Goal: Information Seeking & Learning: Learn about a topic

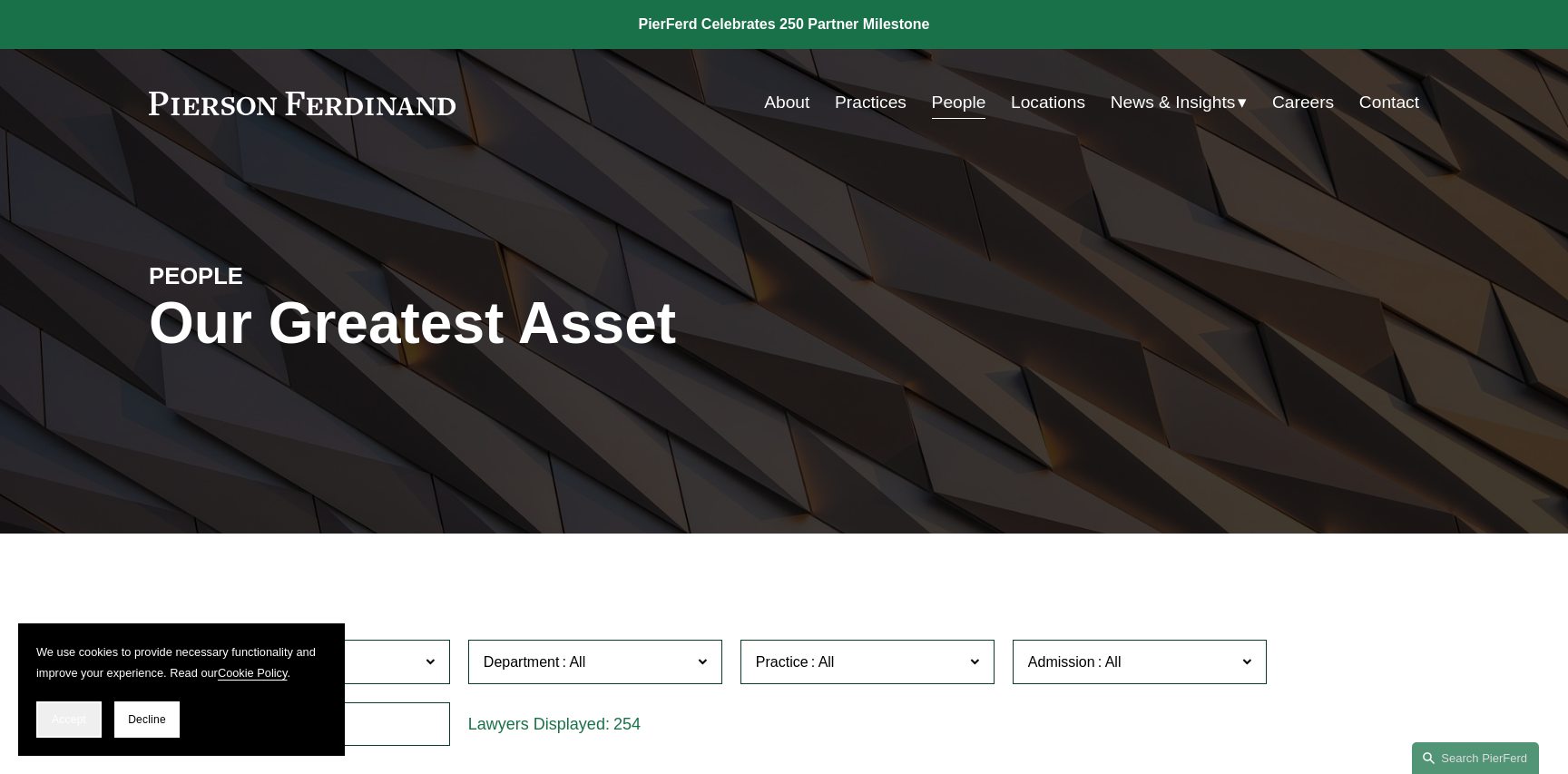
click at [71, 714] on span "Accept" at bounding box center [69, 719] width 35 height 13
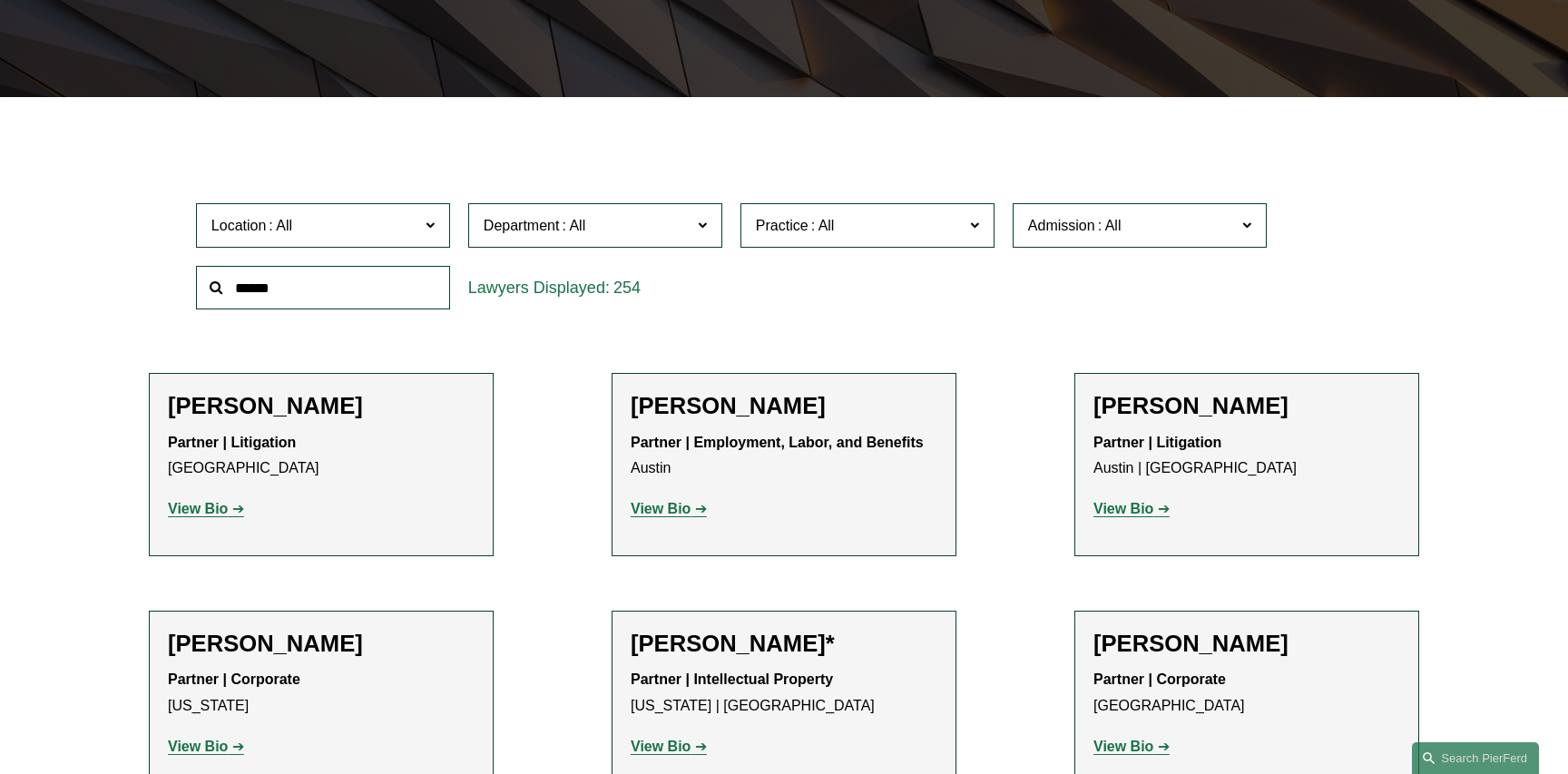
scroll to position [441, 0]
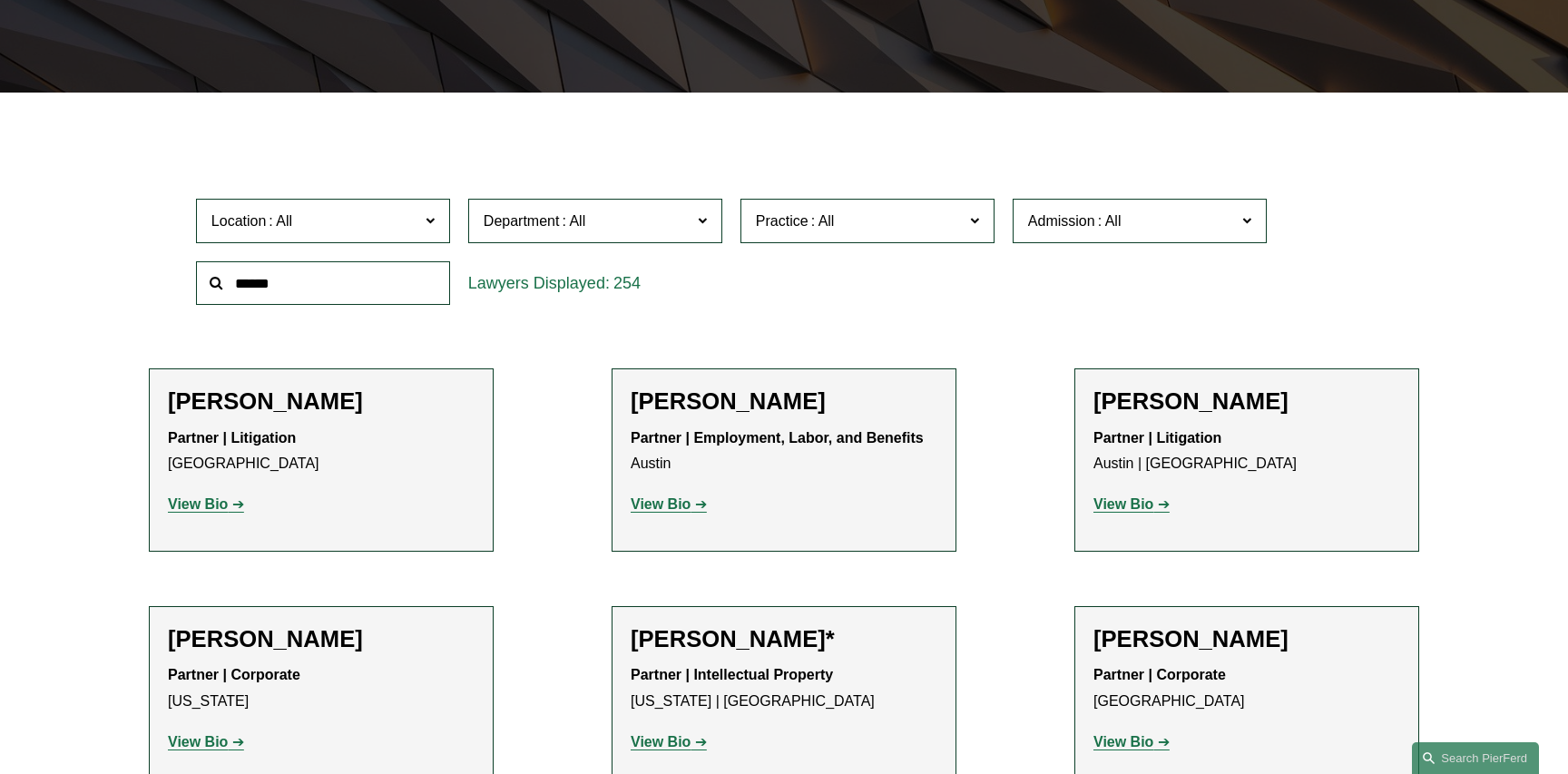
click at [257, 284] on input "text" at bounding box center [323, 283] width 254 height 45
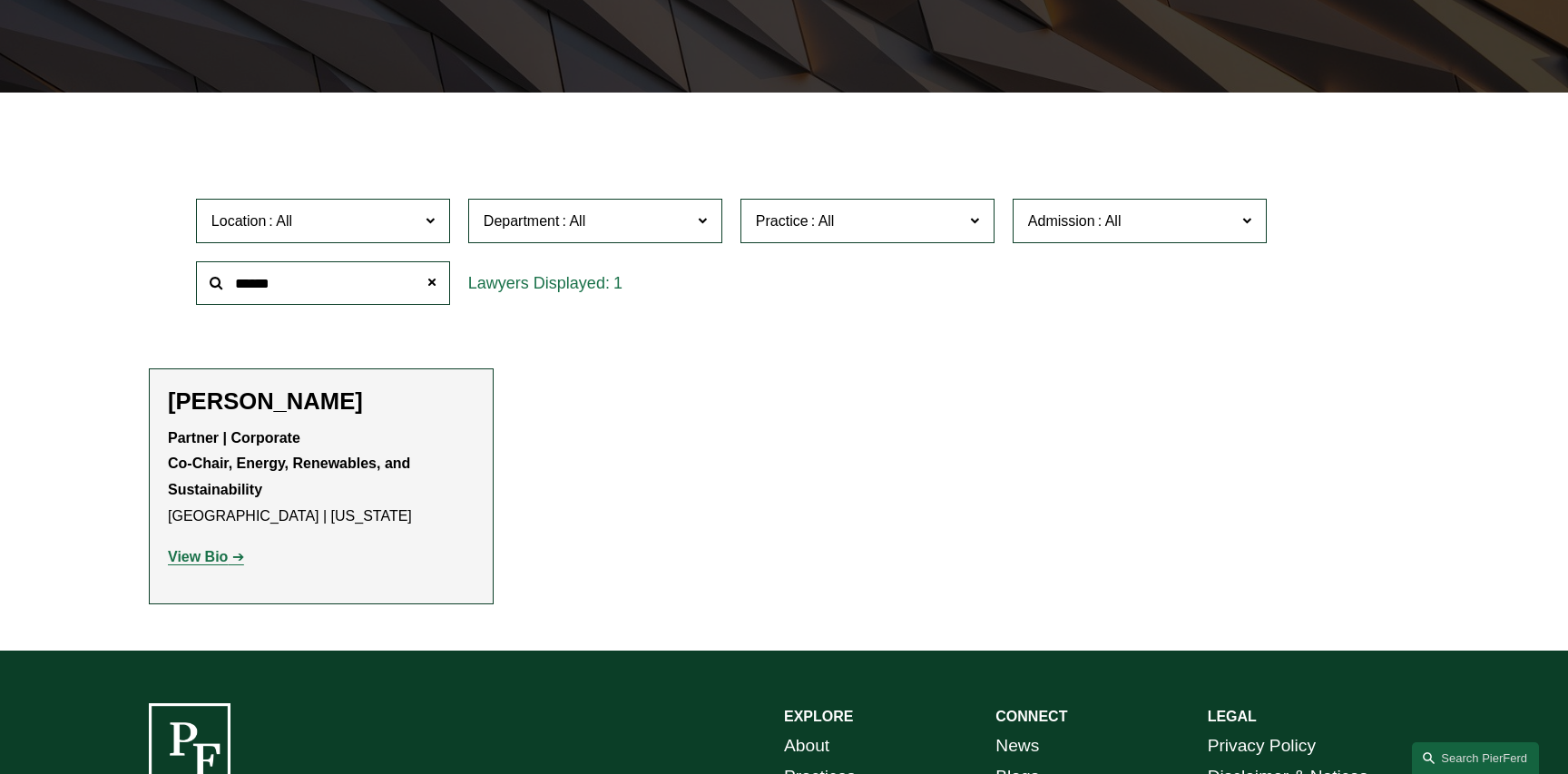
click at [212, 555] on strong "View Bio" at bounding box center [198, 557] width 60 height 16
click at [294, 285] on input "******" at bounding box center [323, 283] width 254 height 45
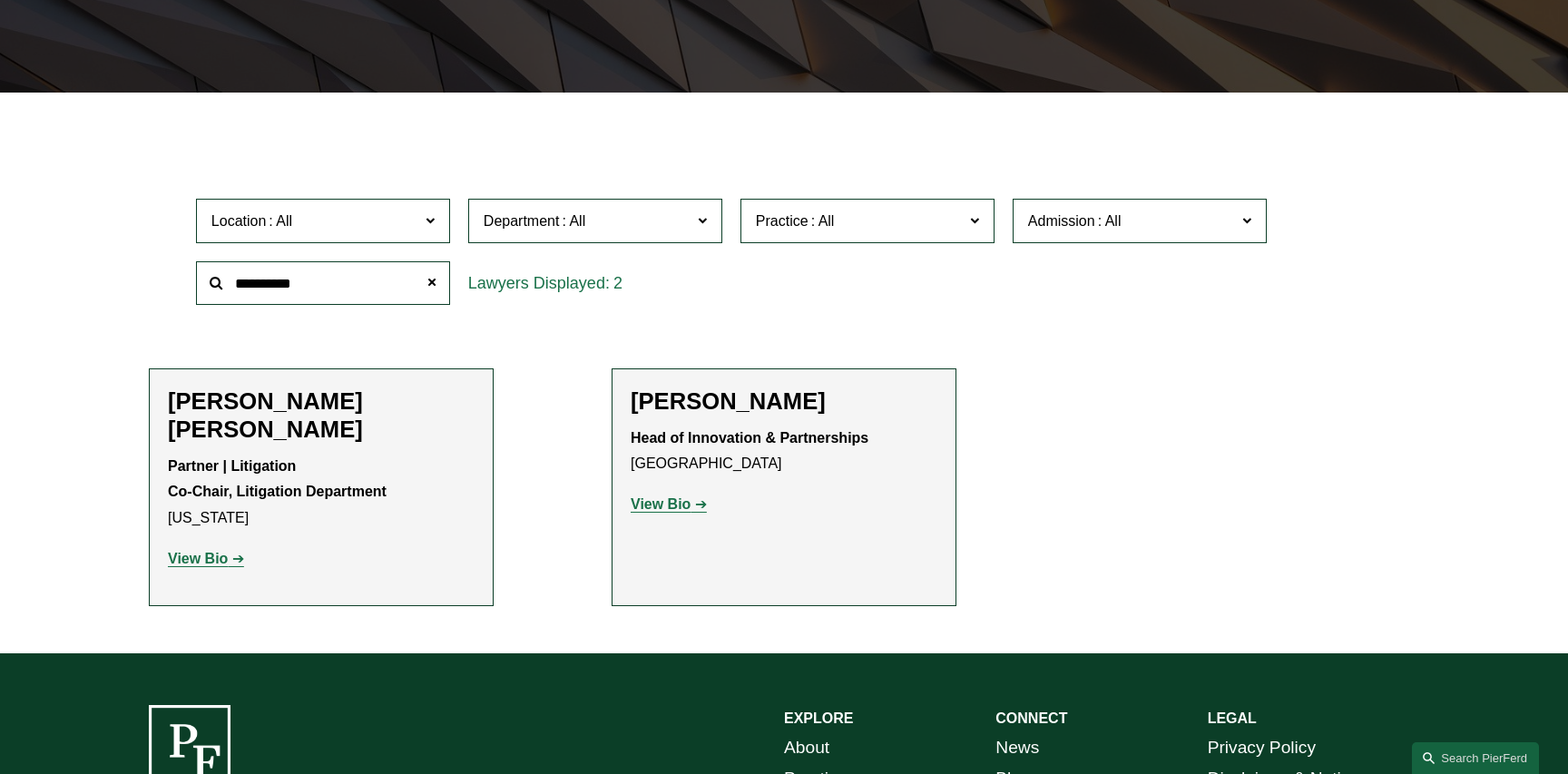
click at [658, 504] on strong "View Bio" at bounding box center [661, 505] width 60 height 16
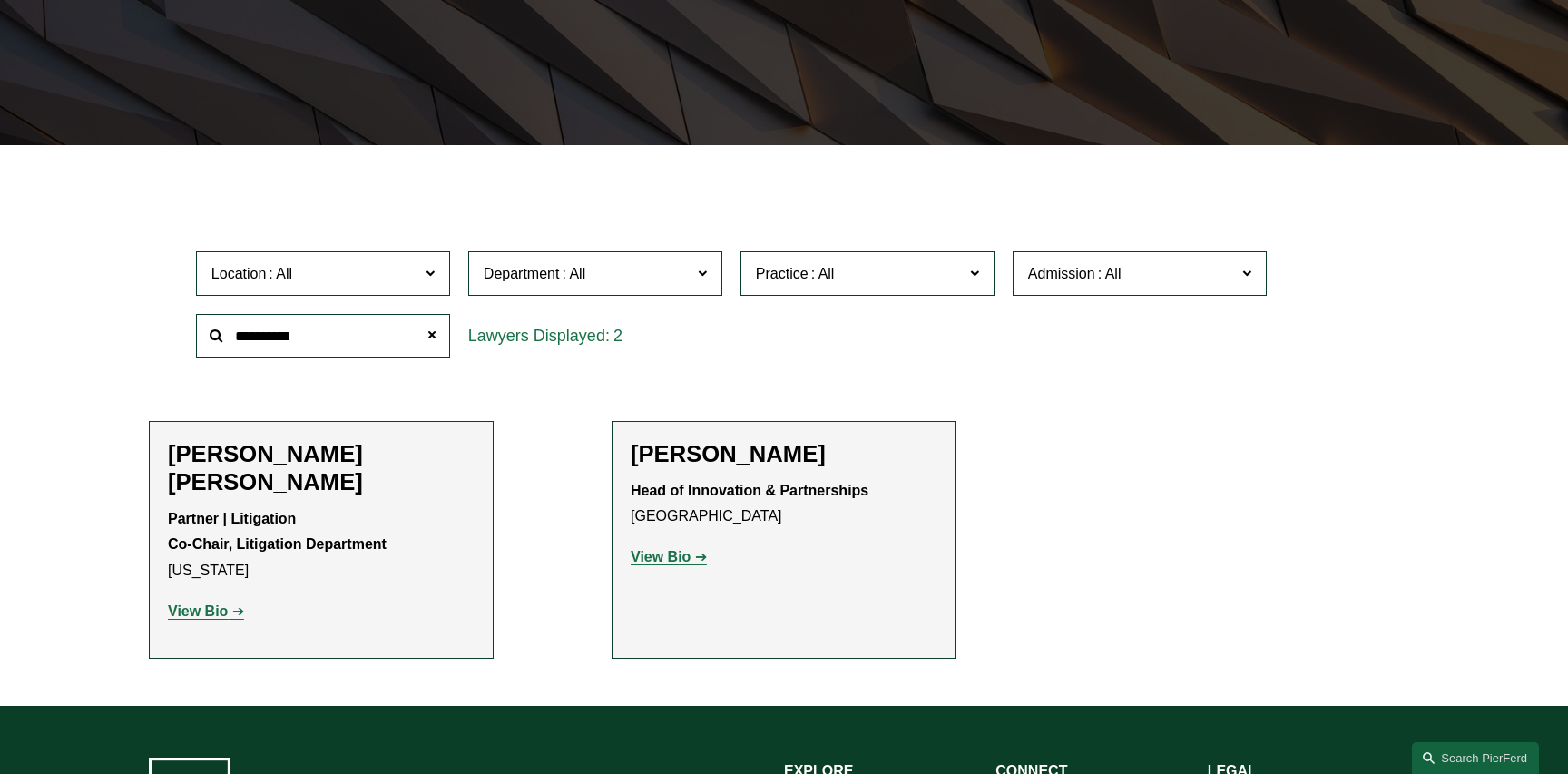
scroll to position [383, 0]
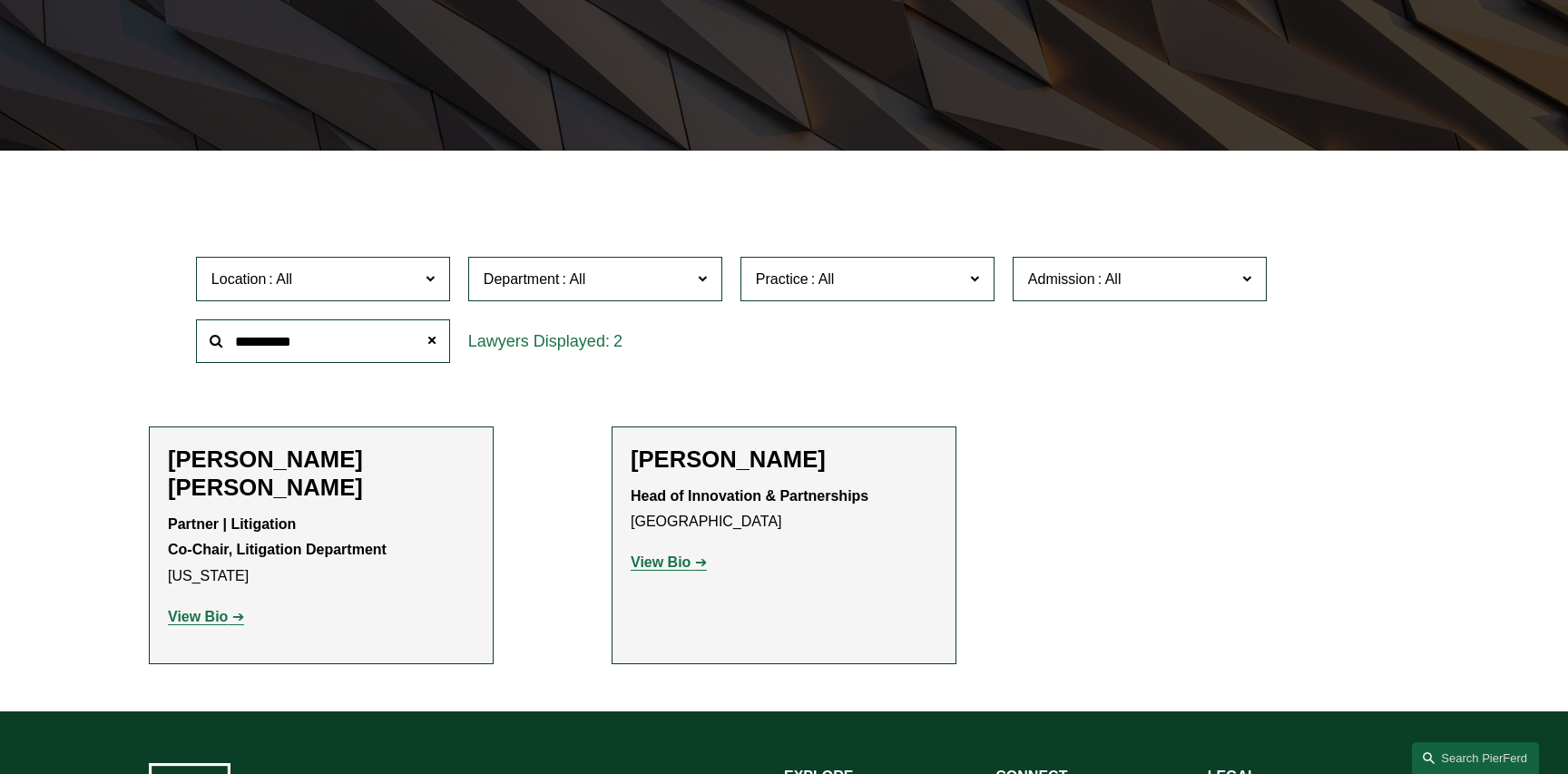
click at [301, 341] on input "*********" at bounding box center [323, 342] width 254 height 45
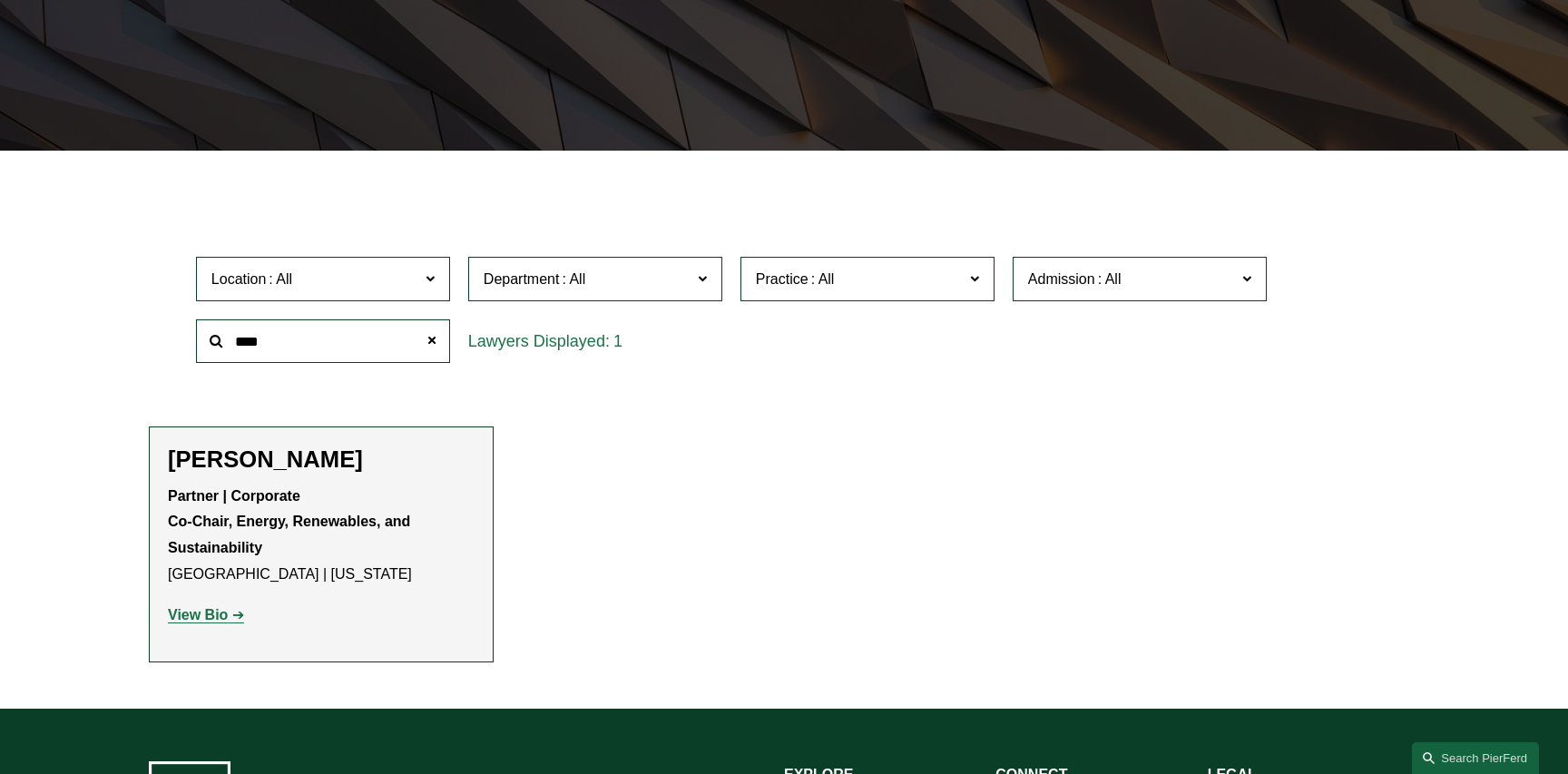
type input "****"
click at [196, 615] on strong "View Bio" at bounding box center [198, 615] width 60 height 16
click at [424, 339] on span at bounding box center [432, 341] width 37 height 37
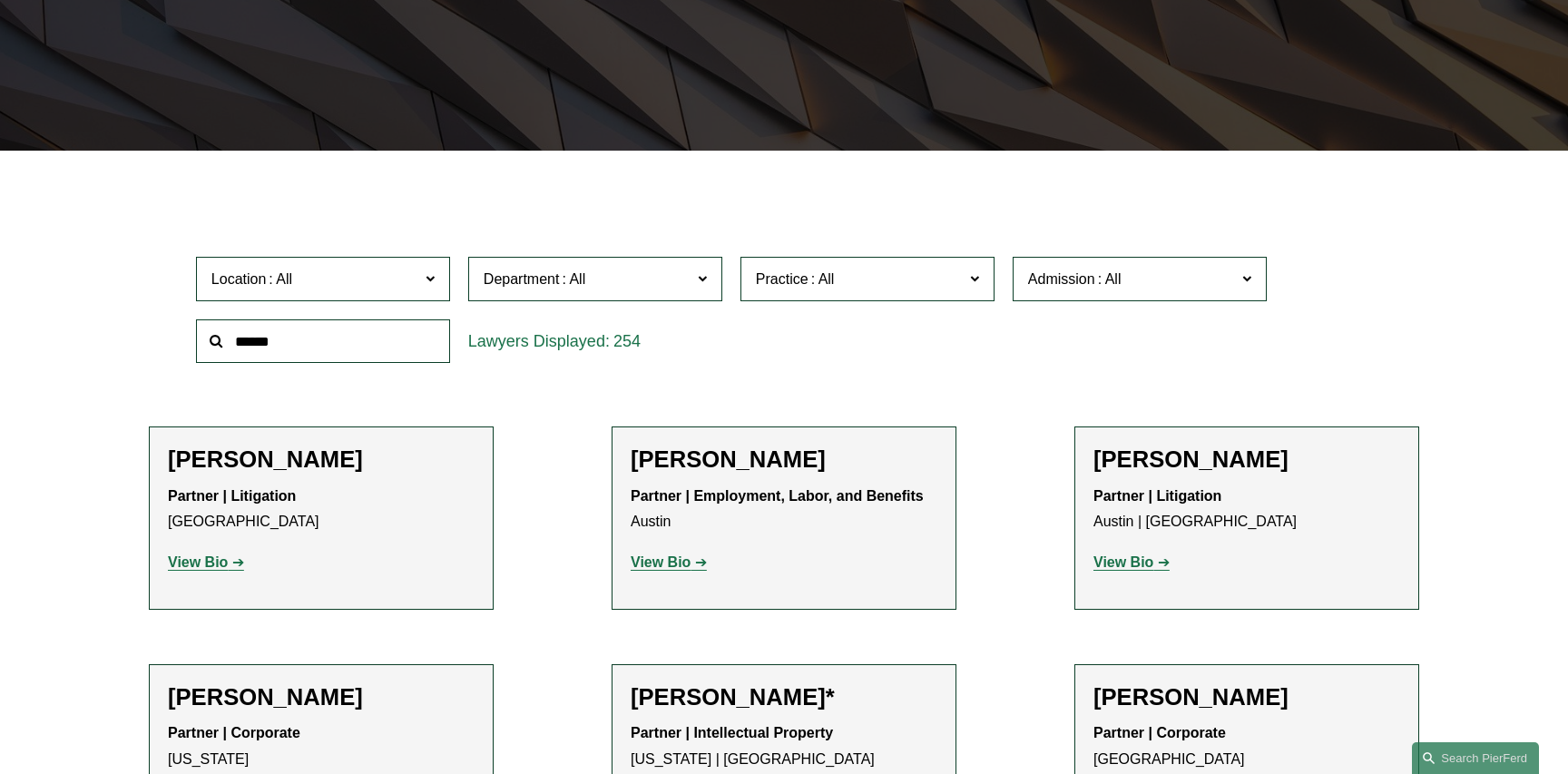
click at [266, 344] on input "text" at bounding box center [323, 342] width 254 height 45
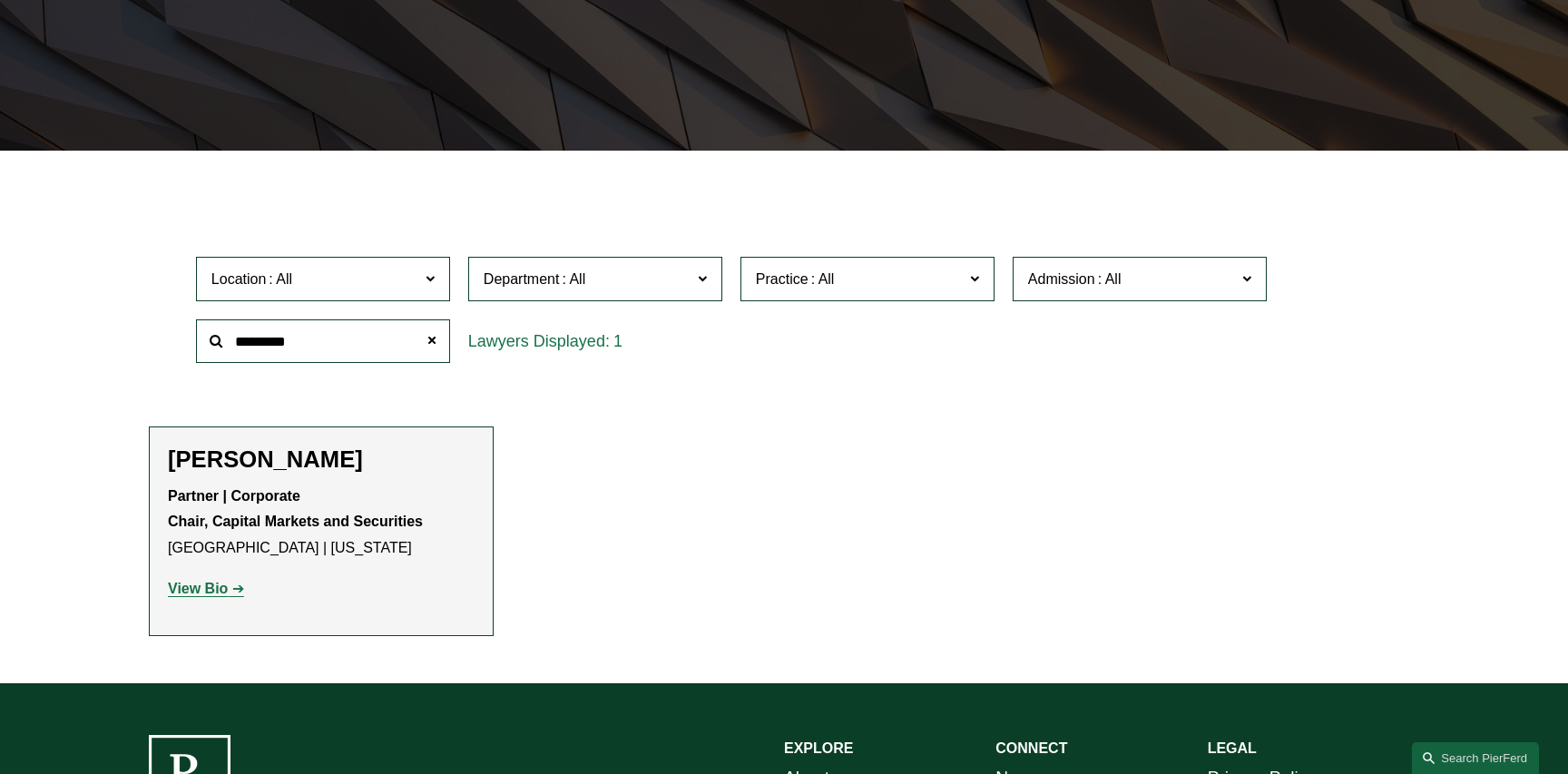
type input "*********"
click at [206, 592] on strong "View Bio" at bounding box center [198, 589] width 60 height 16
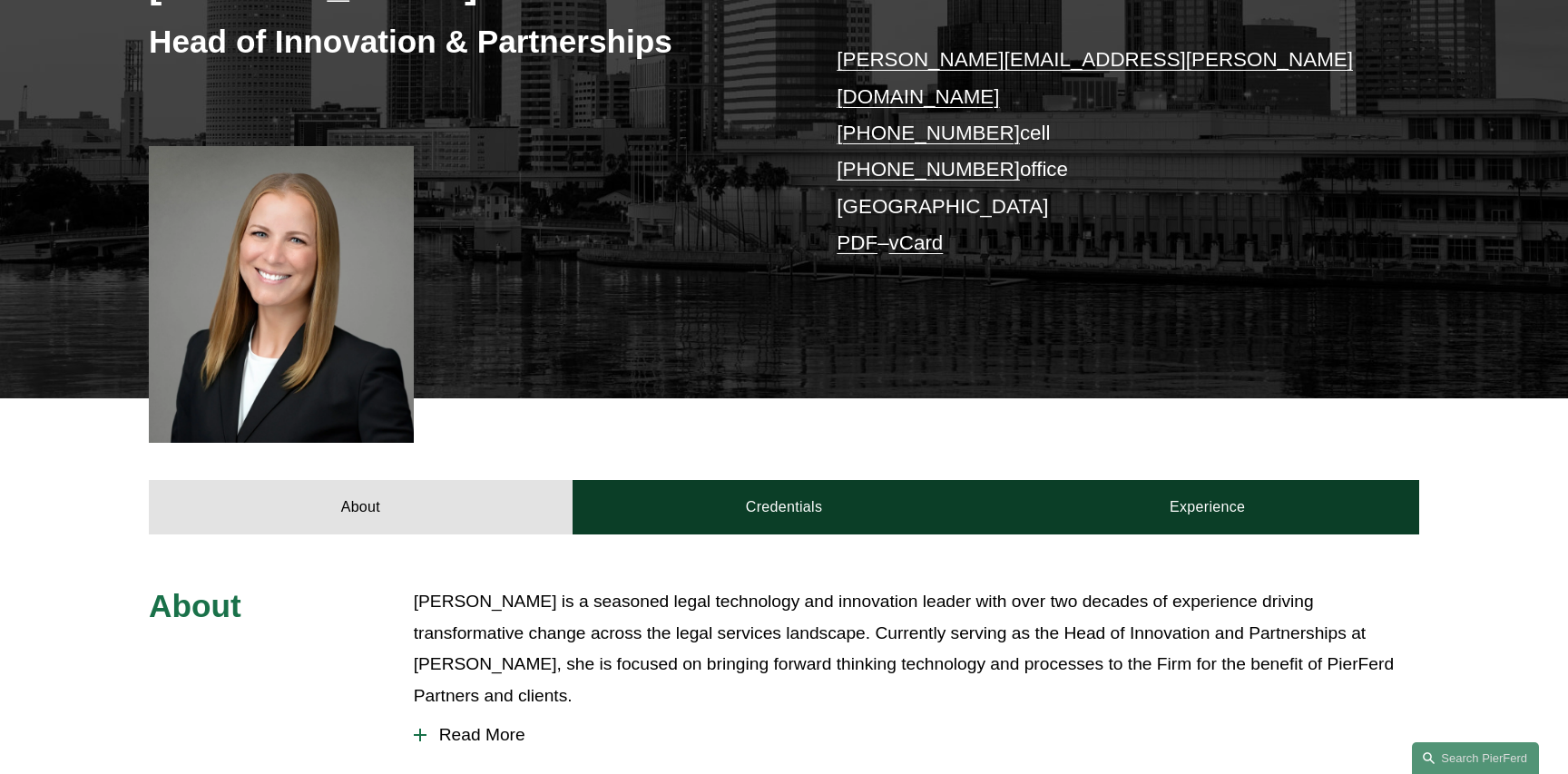
scroll to position [368, 0]
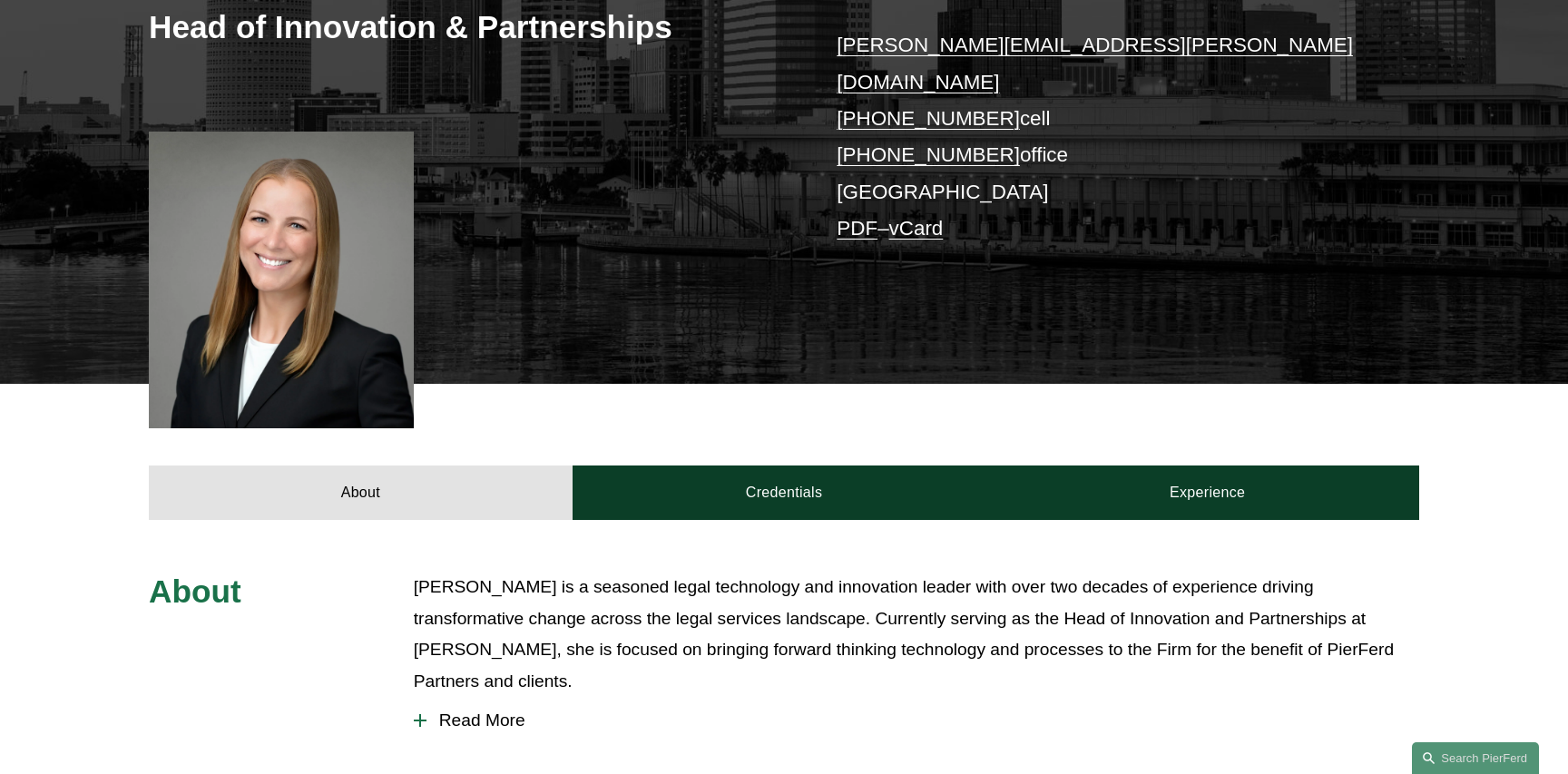
click at [453, 710] on span "Read More" at bounding box center [922, 720] width 993 height 20
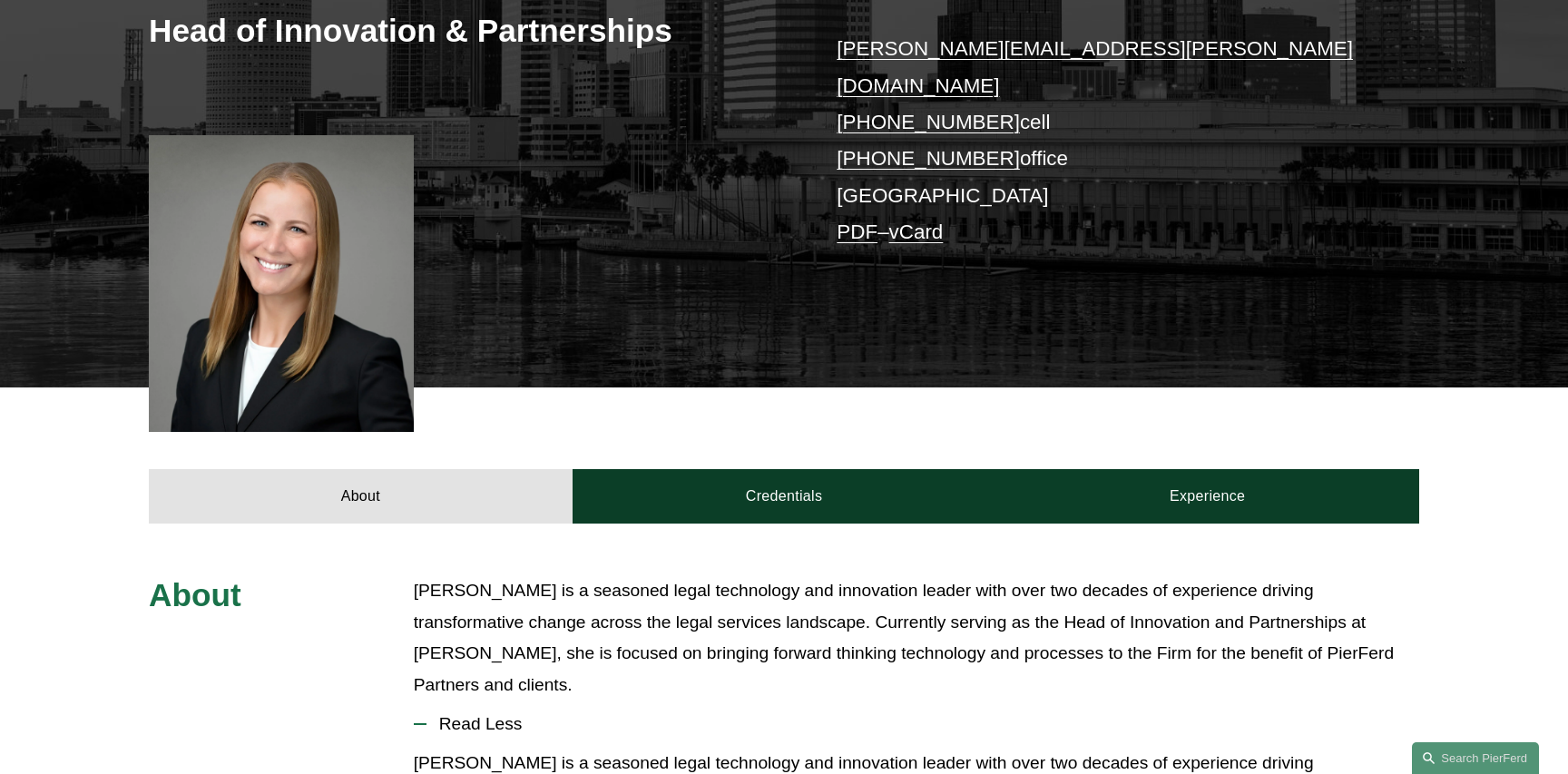
scroll to position [363, 0]
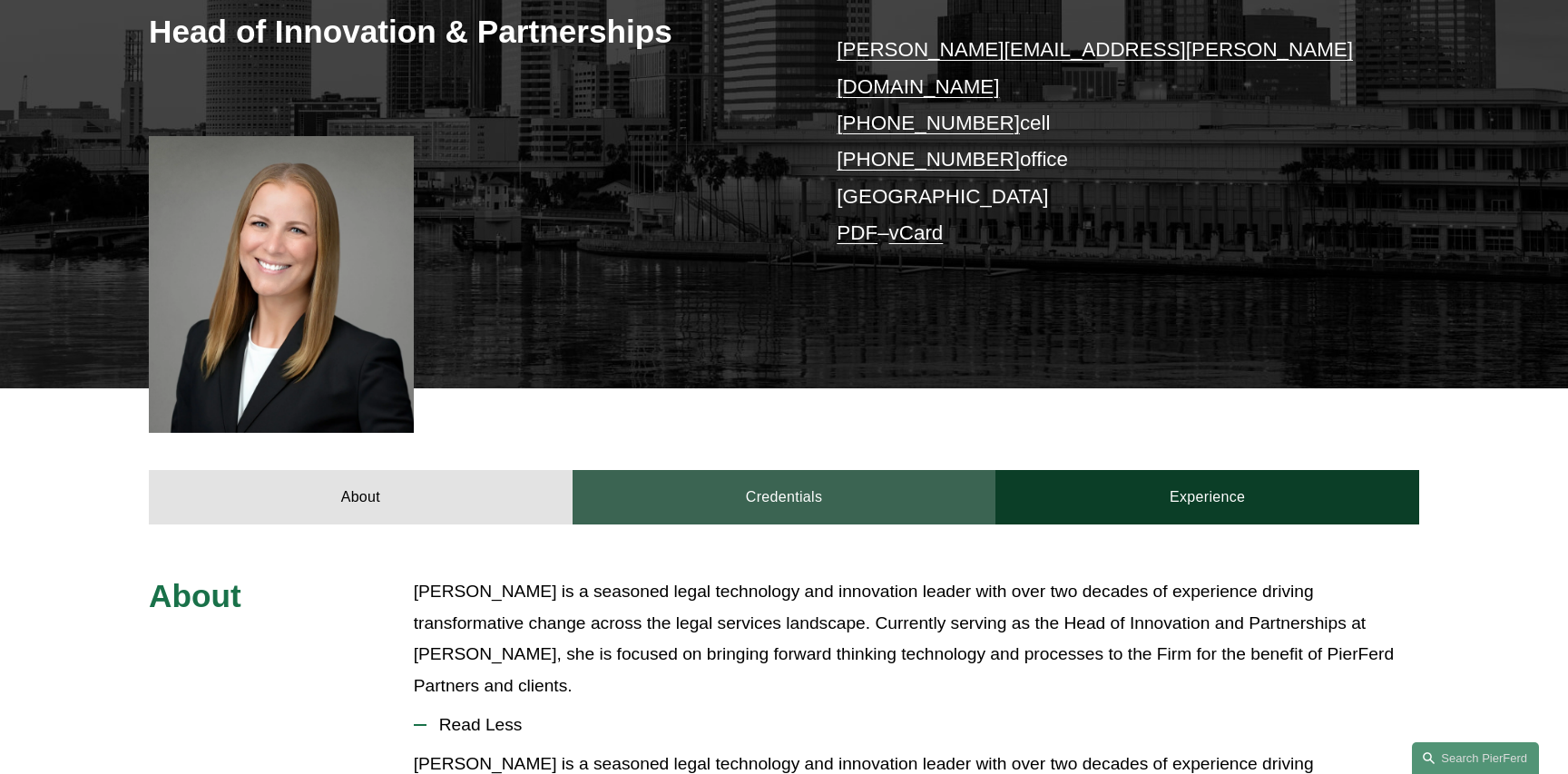
click at [789, 470] on link "Credentials" at bounding box center [784, 497] width 424 height 55
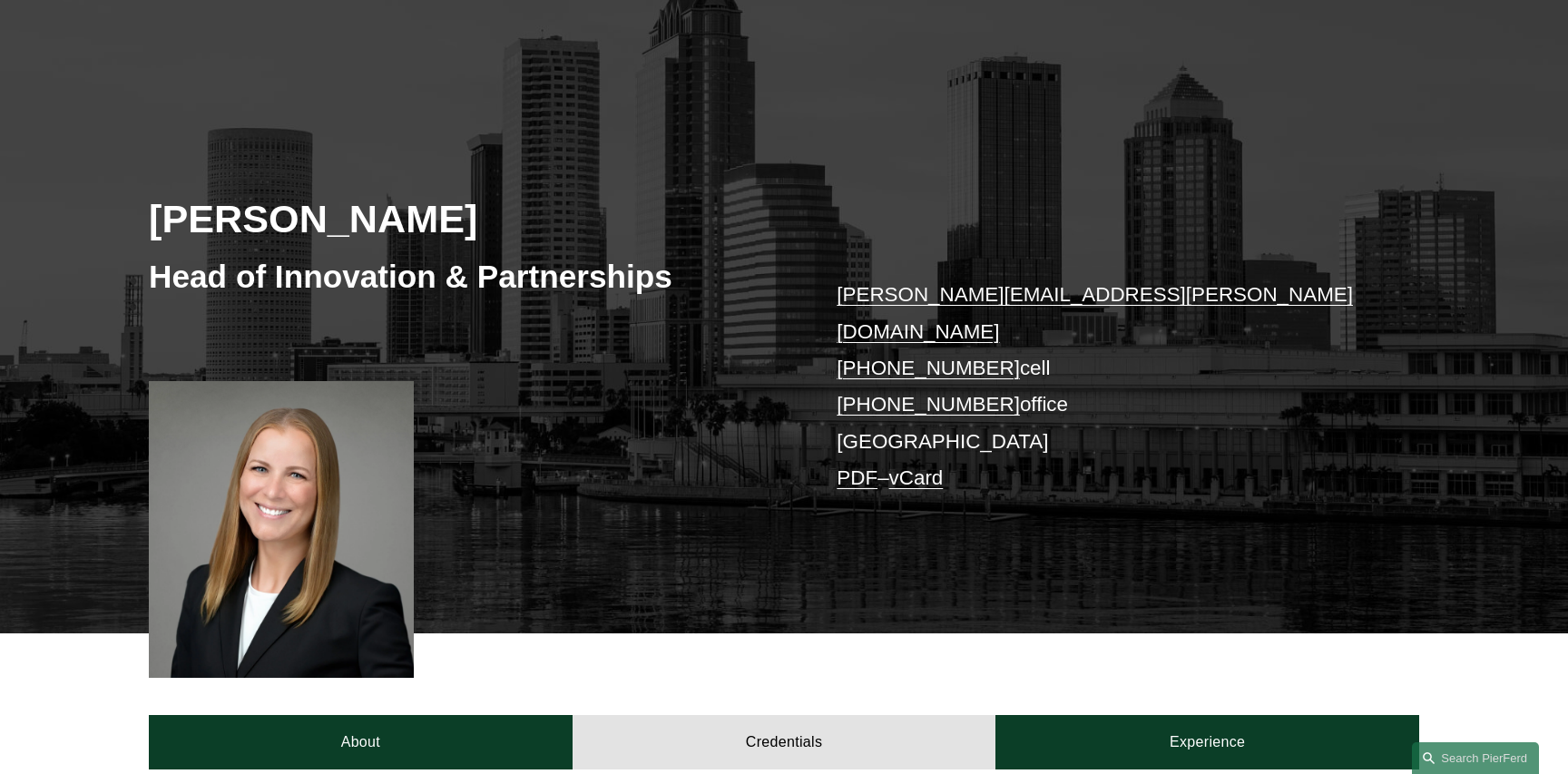
scroll to position [0, 0]
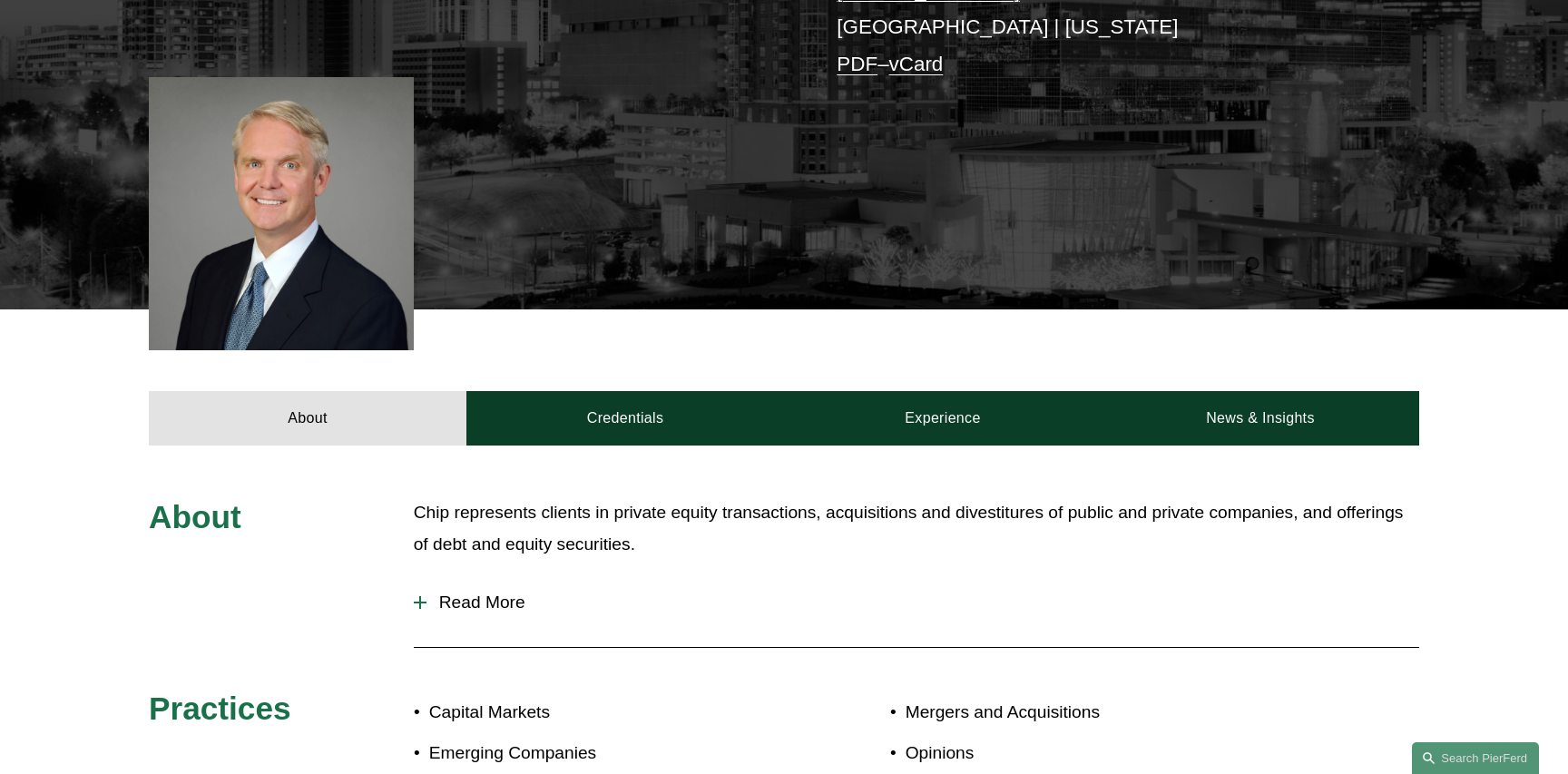
scroll to position [501, 0]
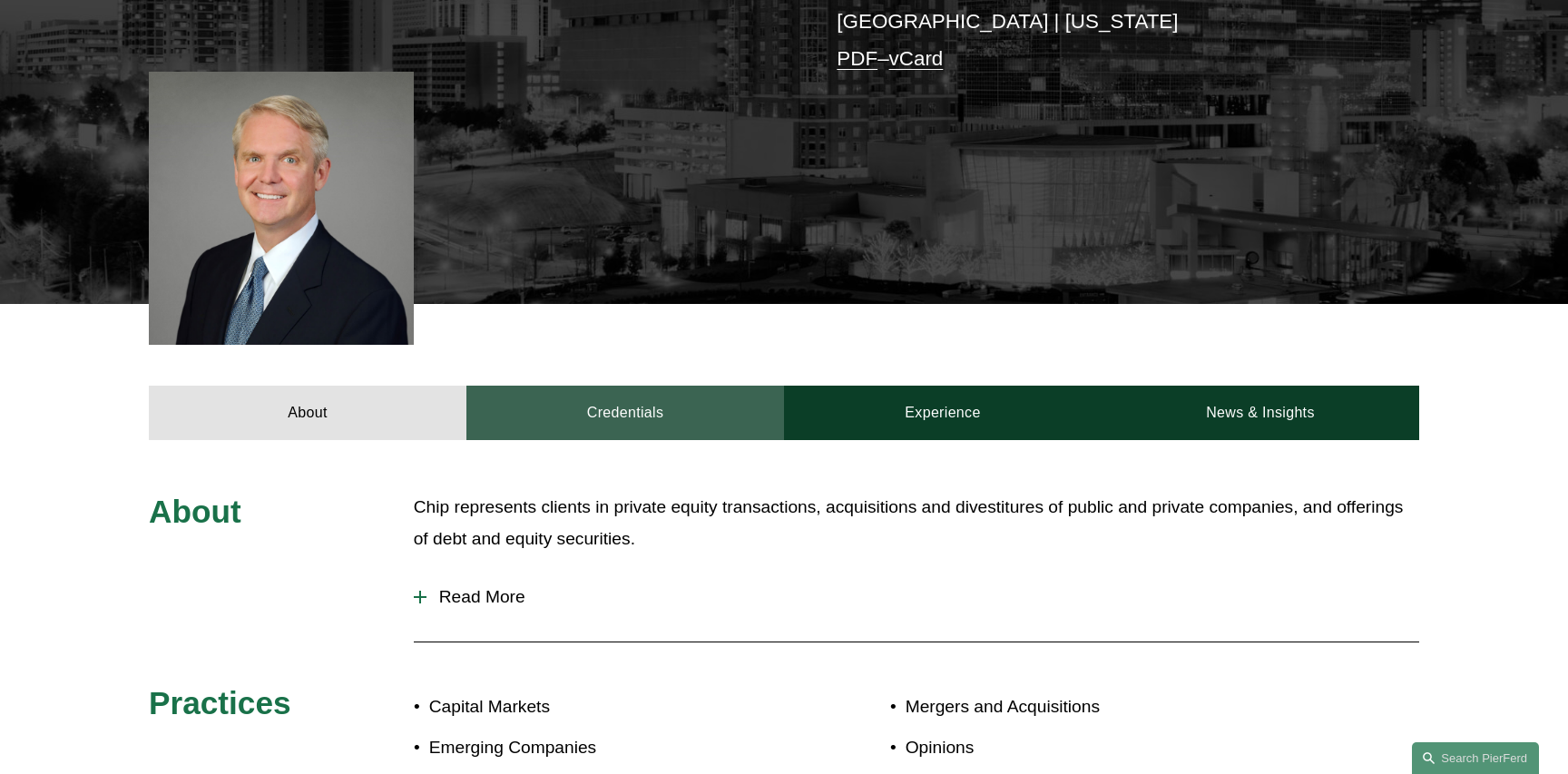
click at [642, 416] on link "Credentials" at bounding box center [626, 412] width 318 height 55
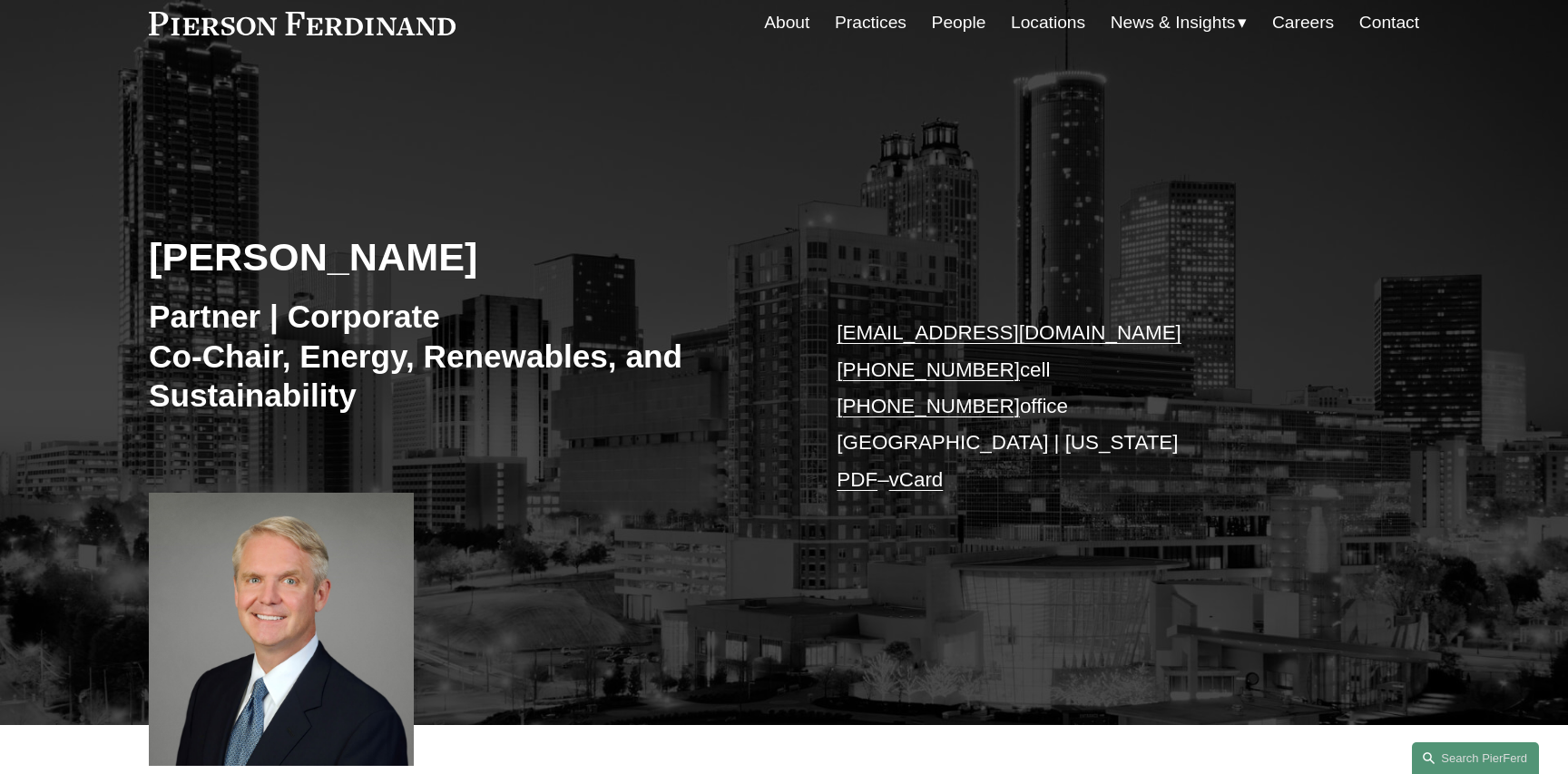
scroll to position [0, 0]
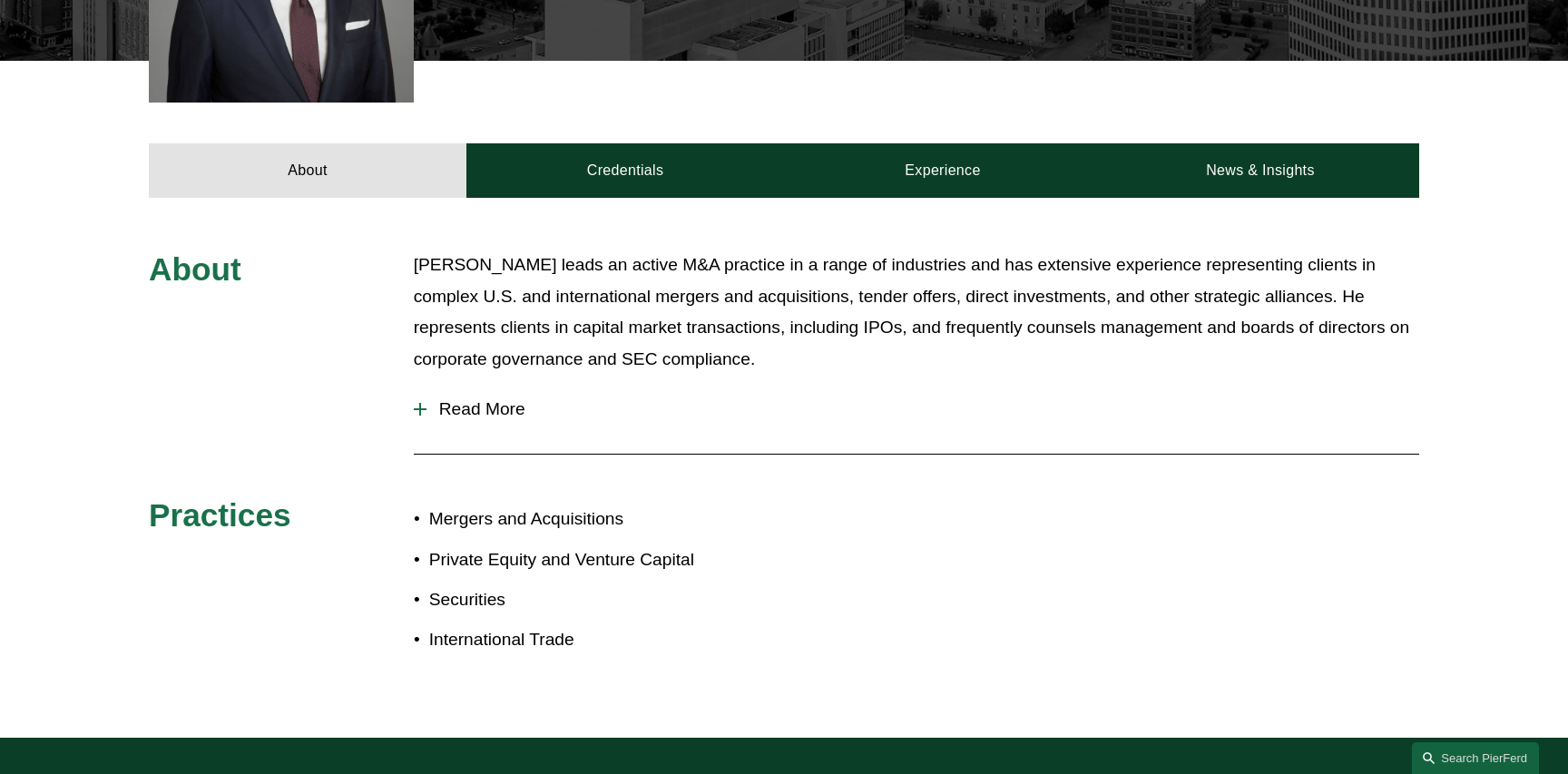
scroll to position [661, 0]
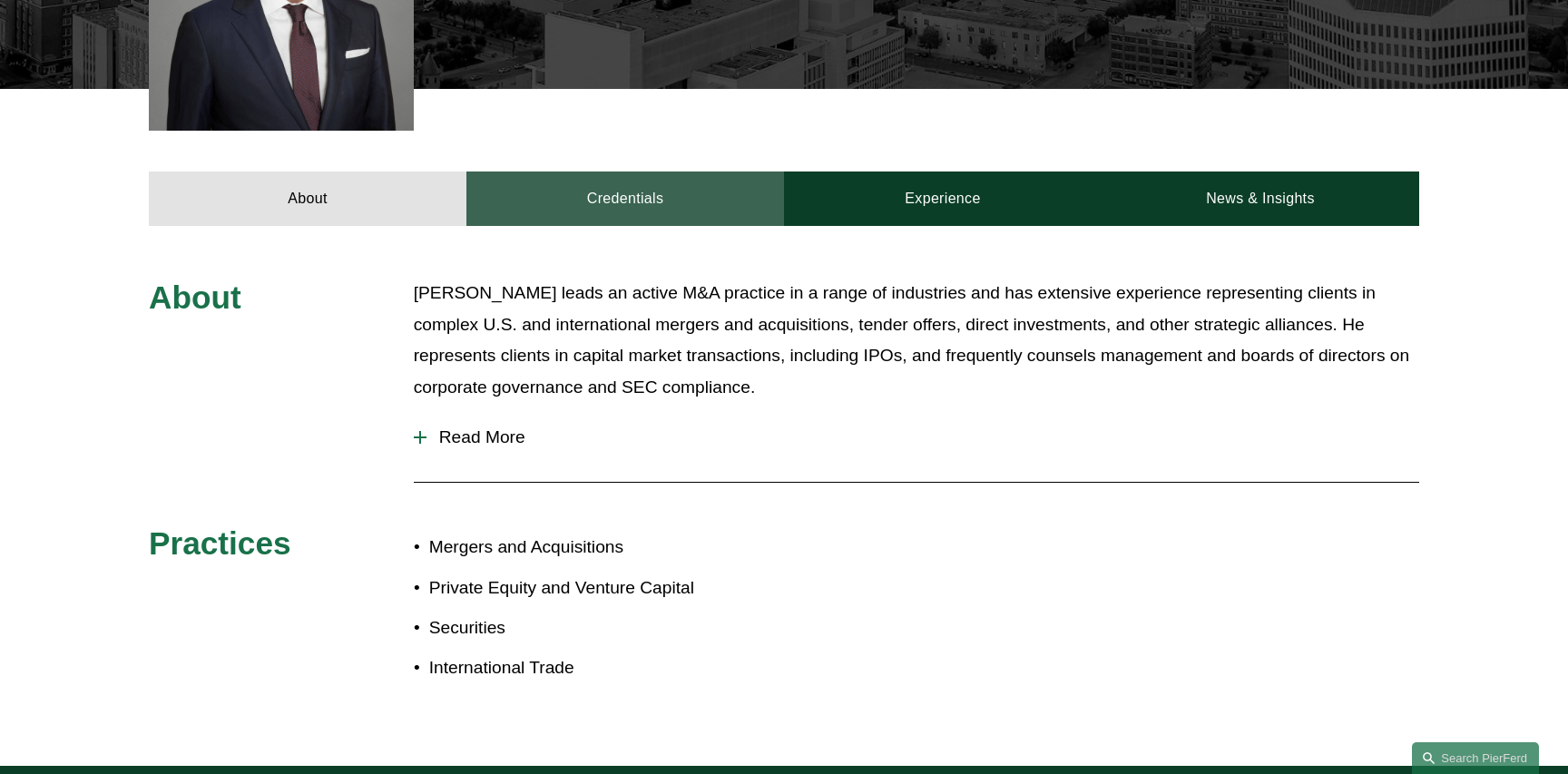
click at [612, 190] on link "Credentials" at bounding box center [626, 199] width 318 height 55
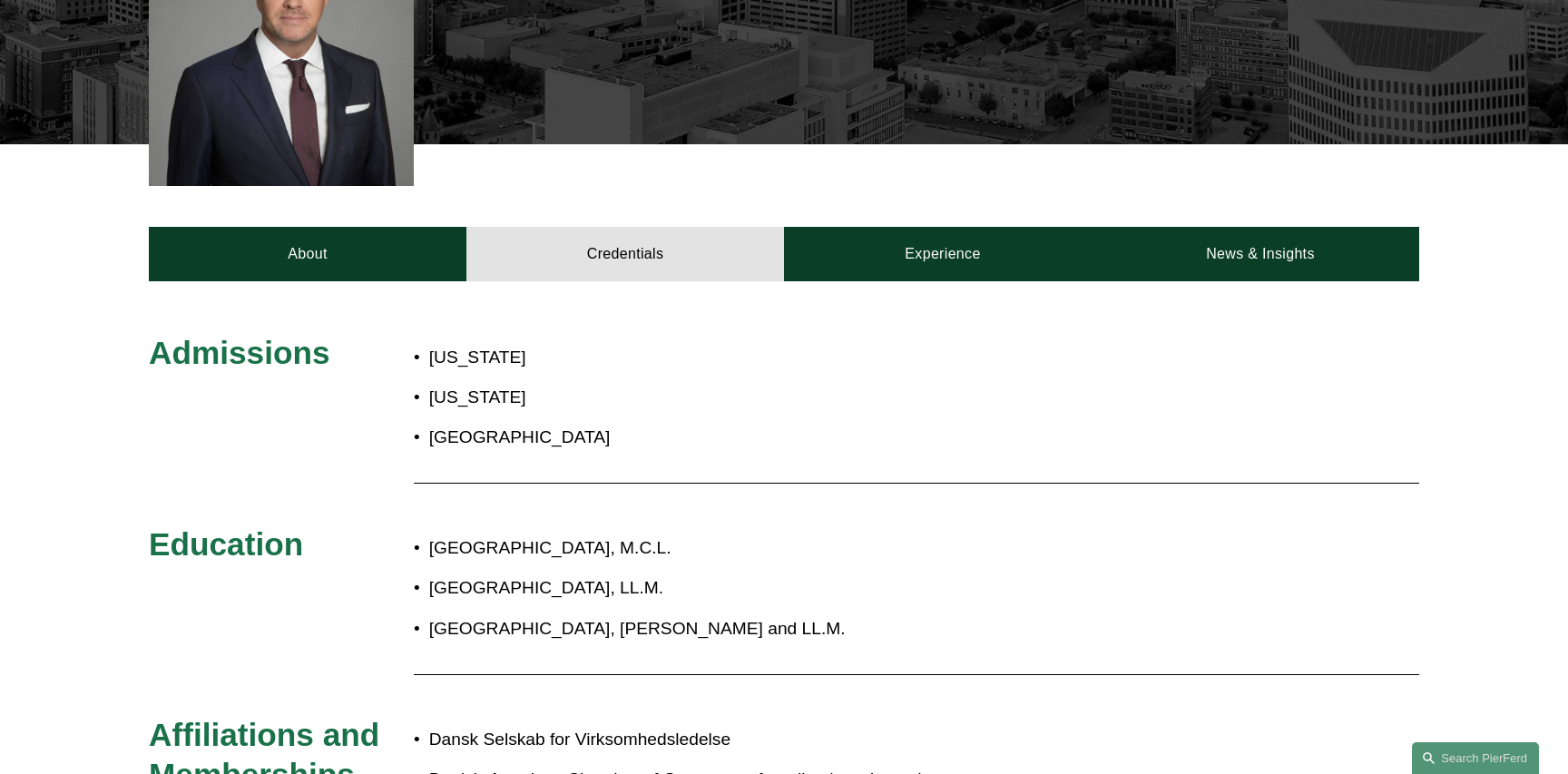
scroll to position [550, 0]
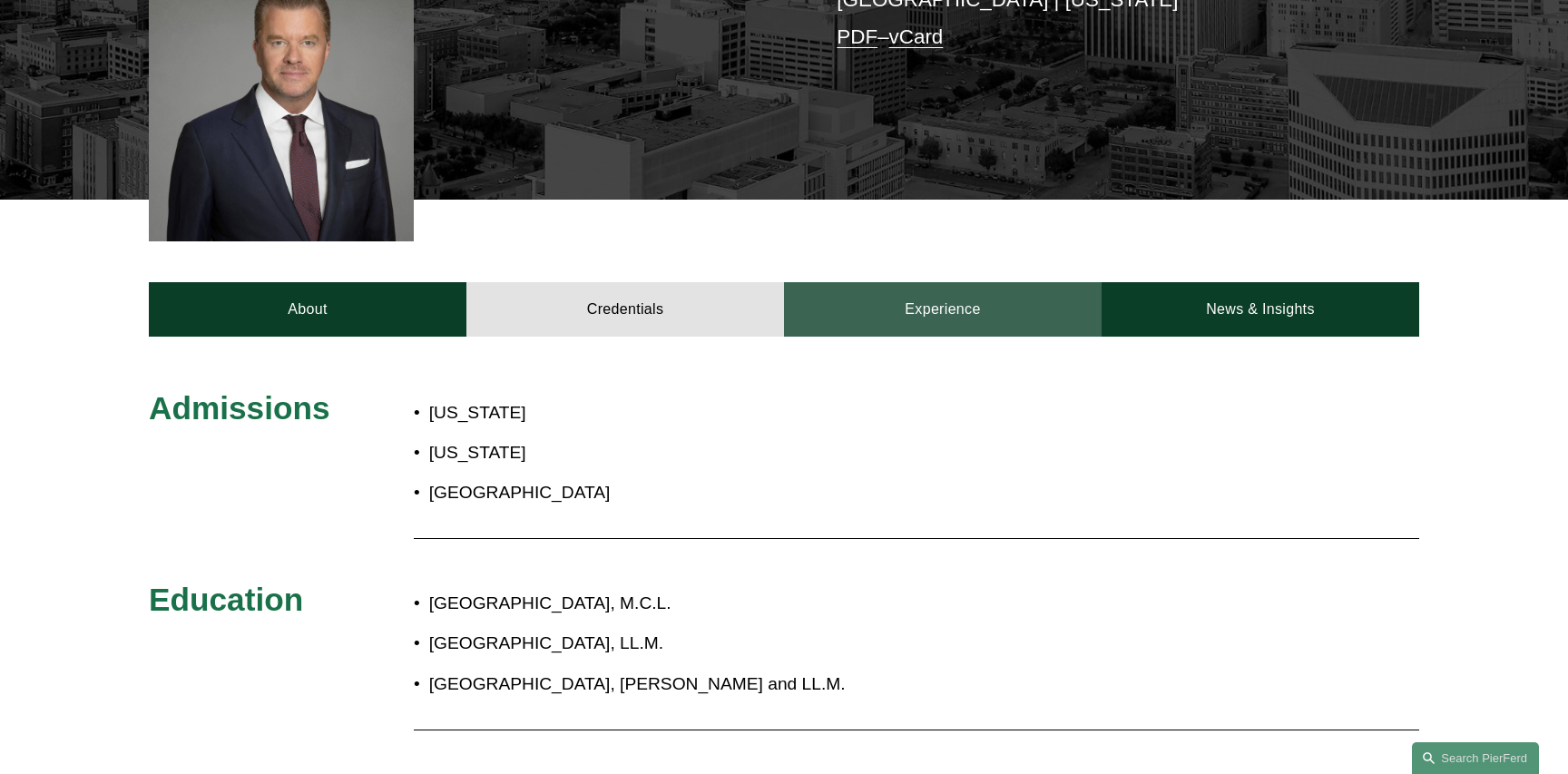
click at [945, 304] on link "Experience" at bounding box center [943, 309] width 318 height 55
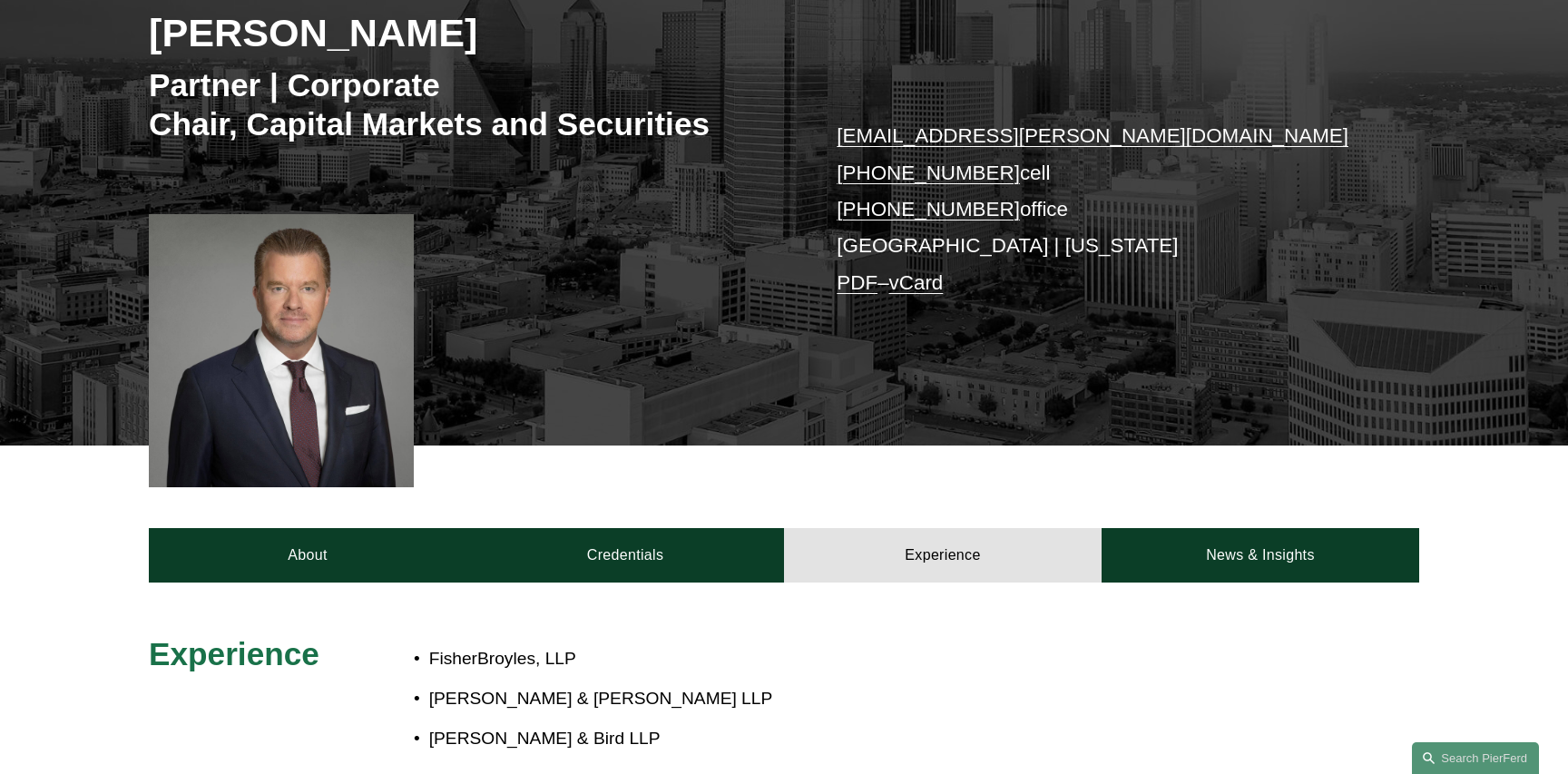
scroll to position [298, 0]
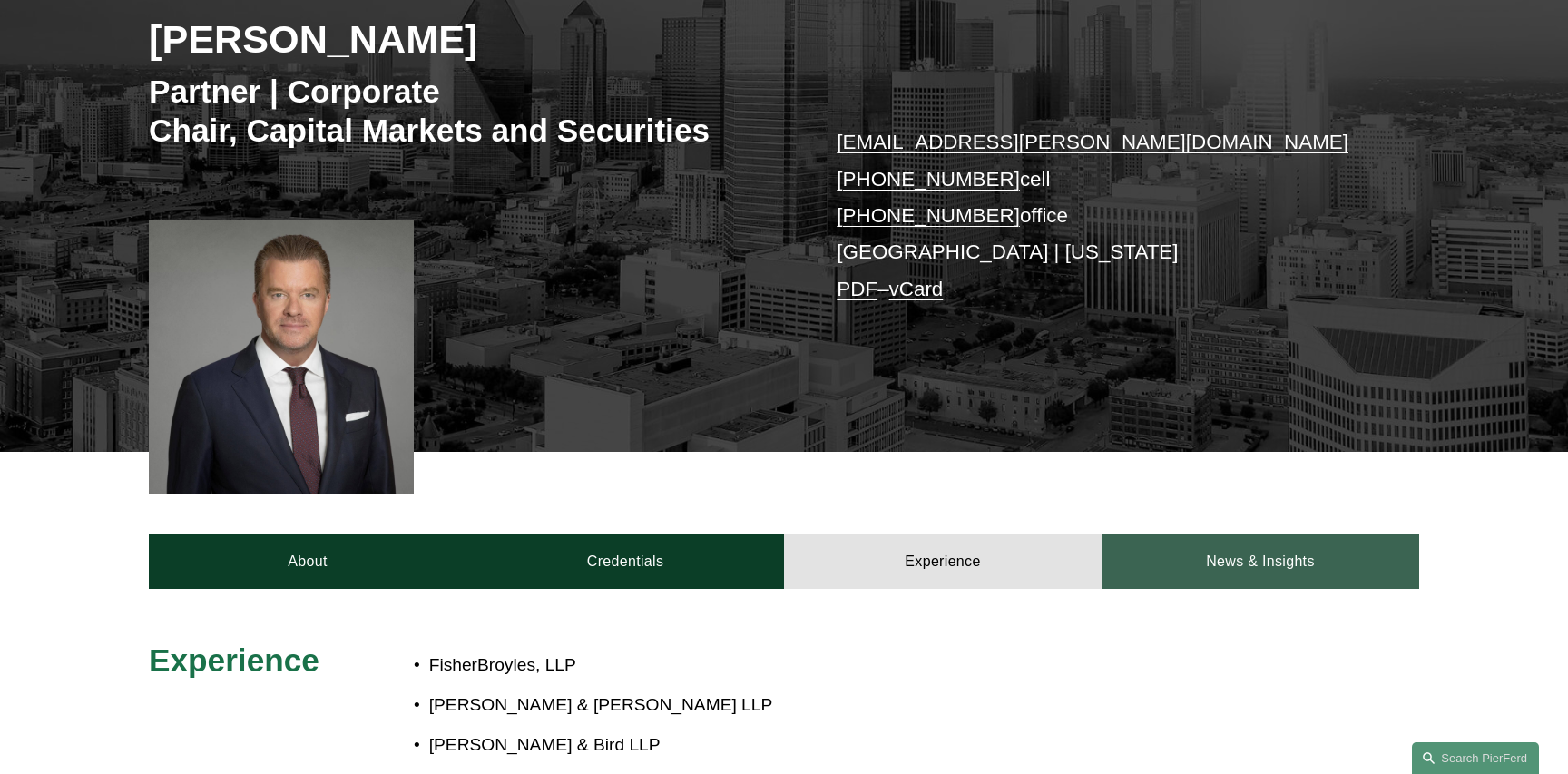
click at [1269, 563] on link "News & Insights" at bounding box center [1261, 561] width 318 height 55
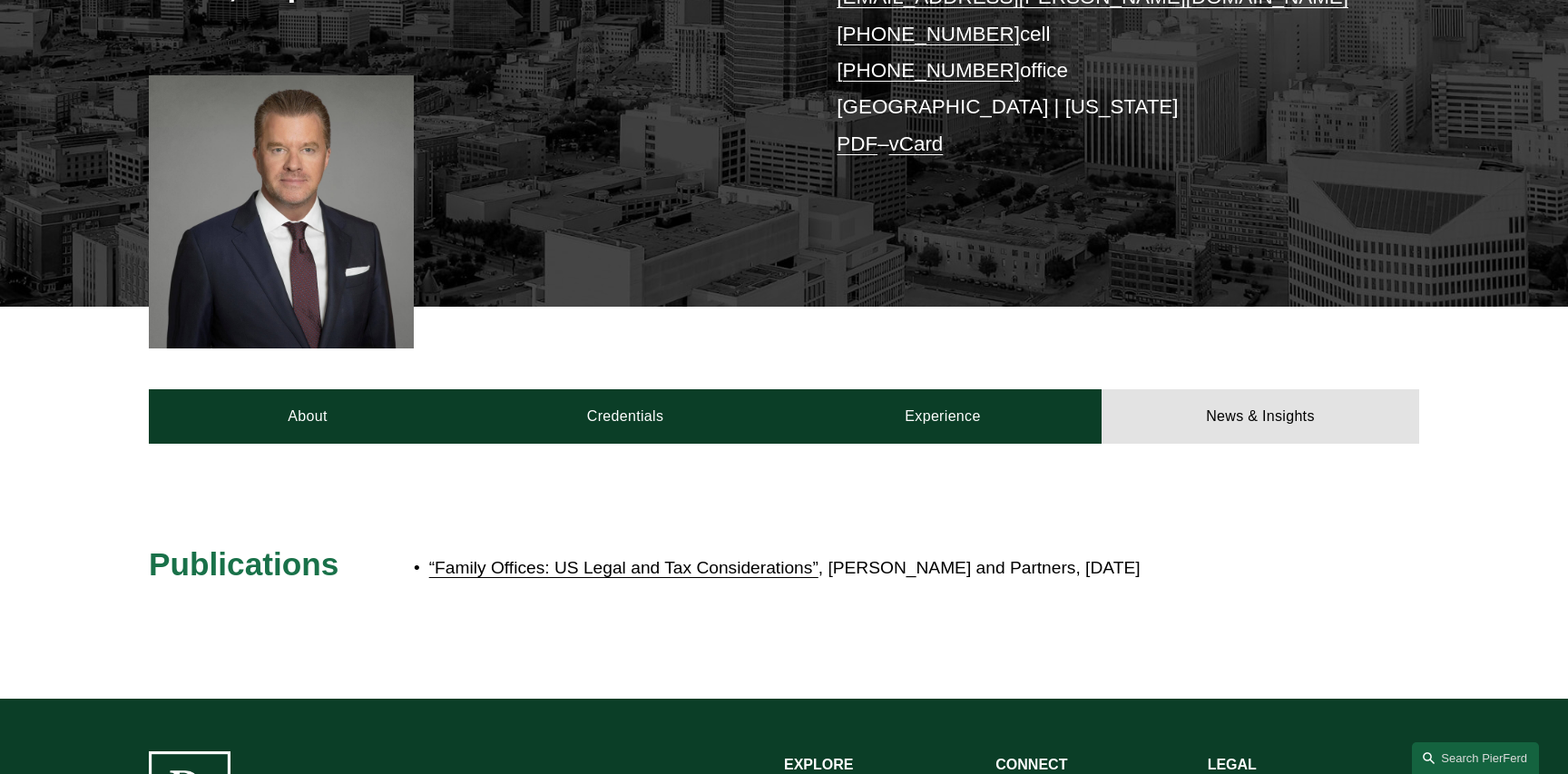
scroll to position [0, 0]
